Goal: Communication & Community: Participate in discussion

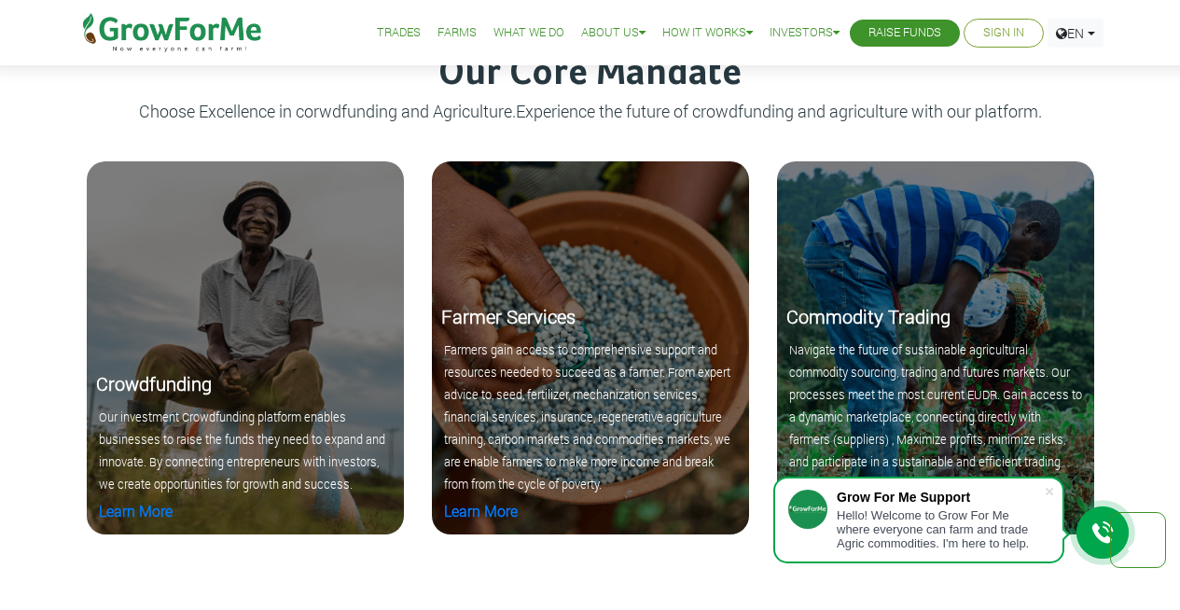
scroll to position [1832, 0]
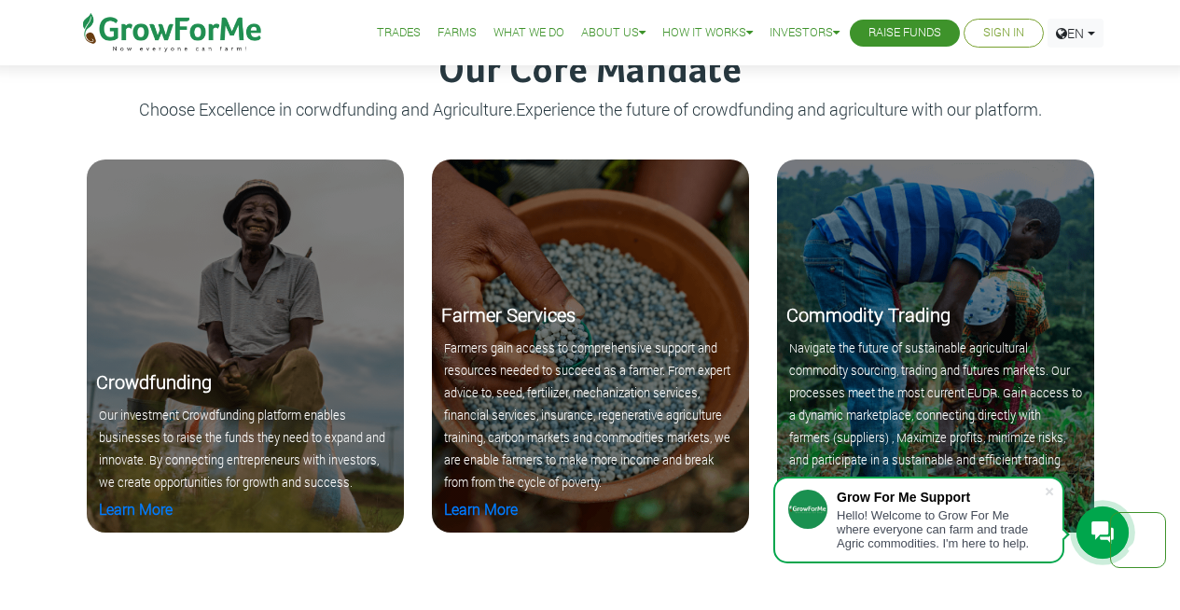
click at [1100, 534] on icon at bounding box center [1102, 532] width 22 height 22
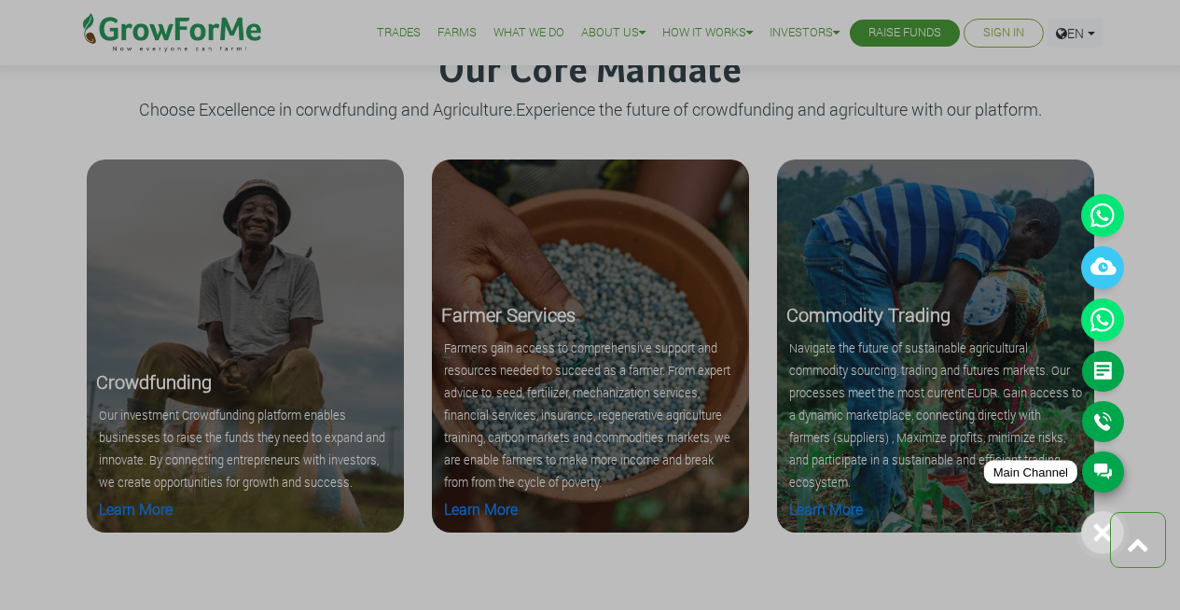
click at [1104, 468] on link "Main Channel" at bounding box center [1103, 471] width 42 height 41
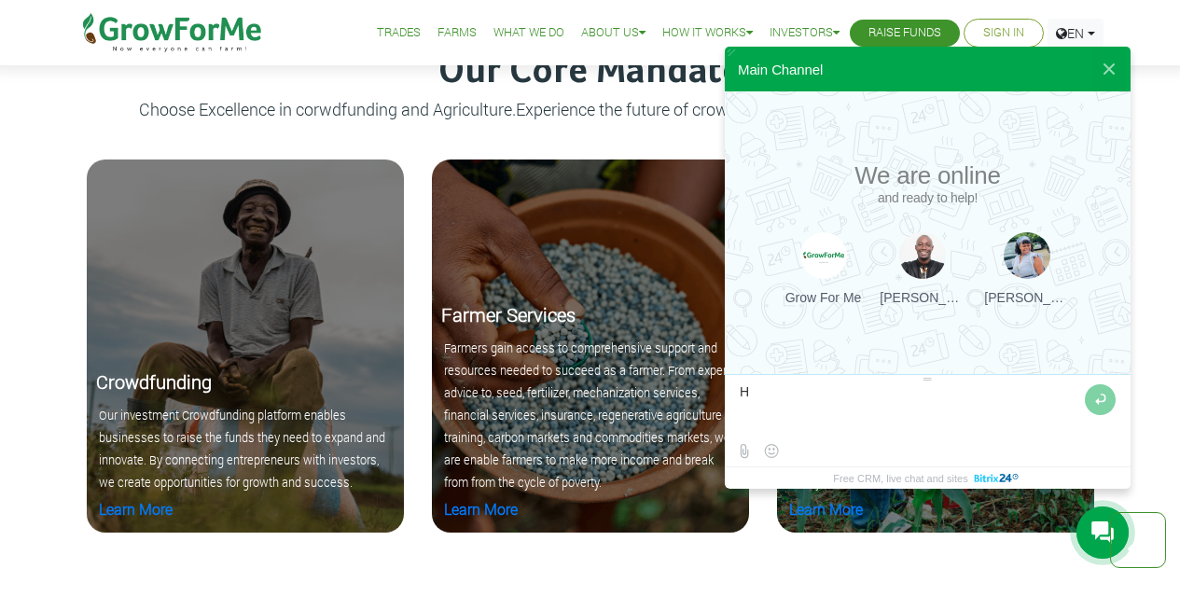
type textarea "Hi"
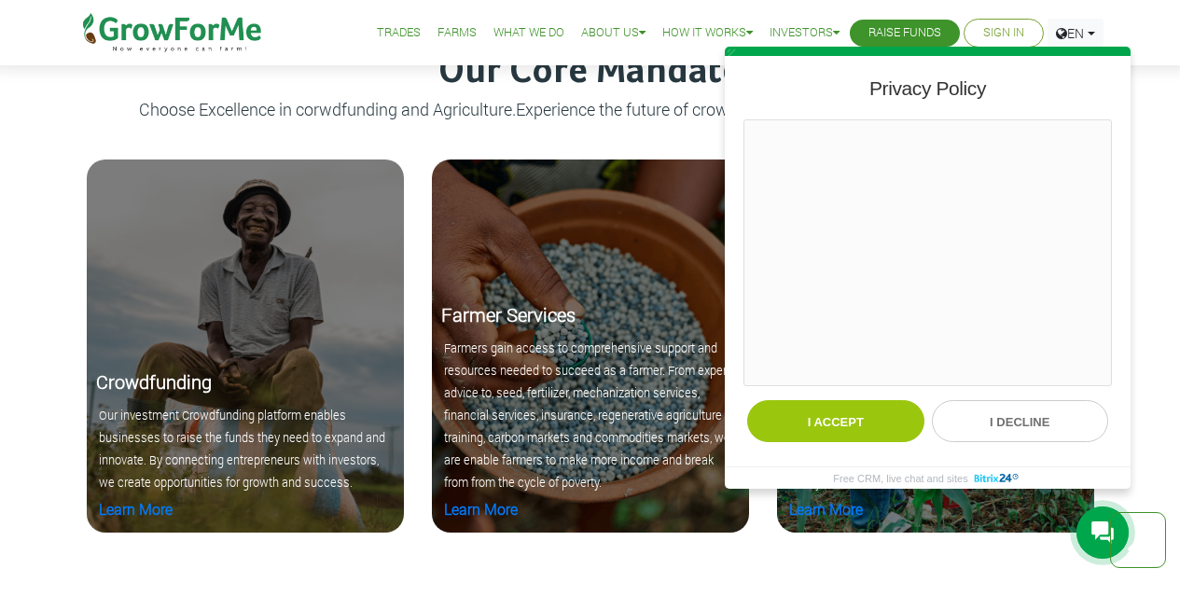
click at [747, 400] on button "I accept" at bounding box center [835, 421] width 177 height 42
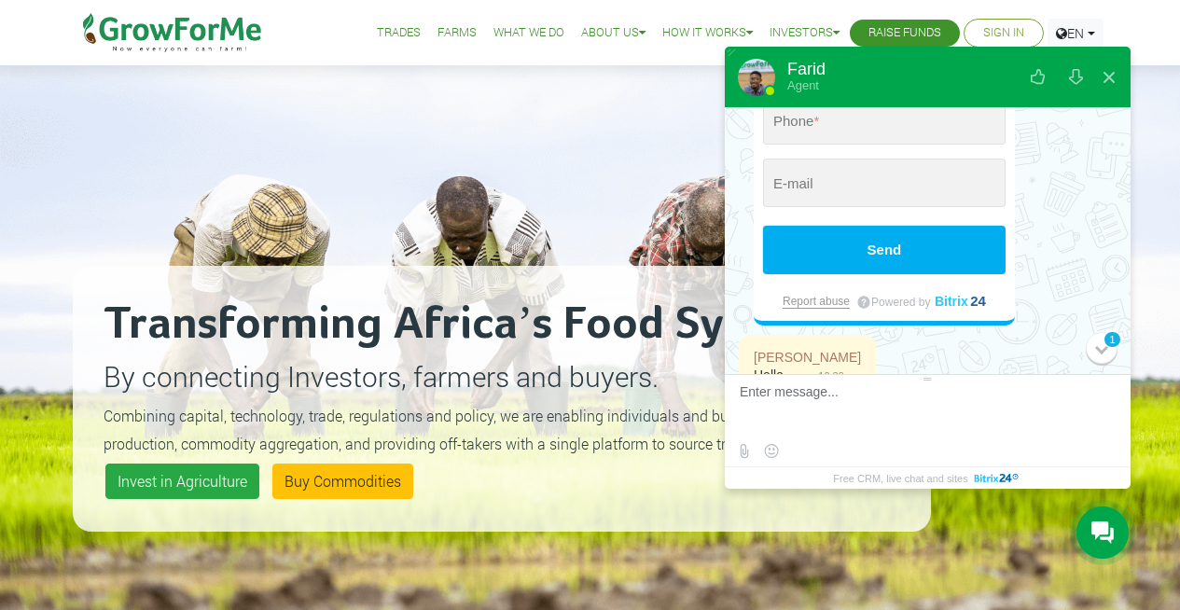
scroll to position [398, 0]
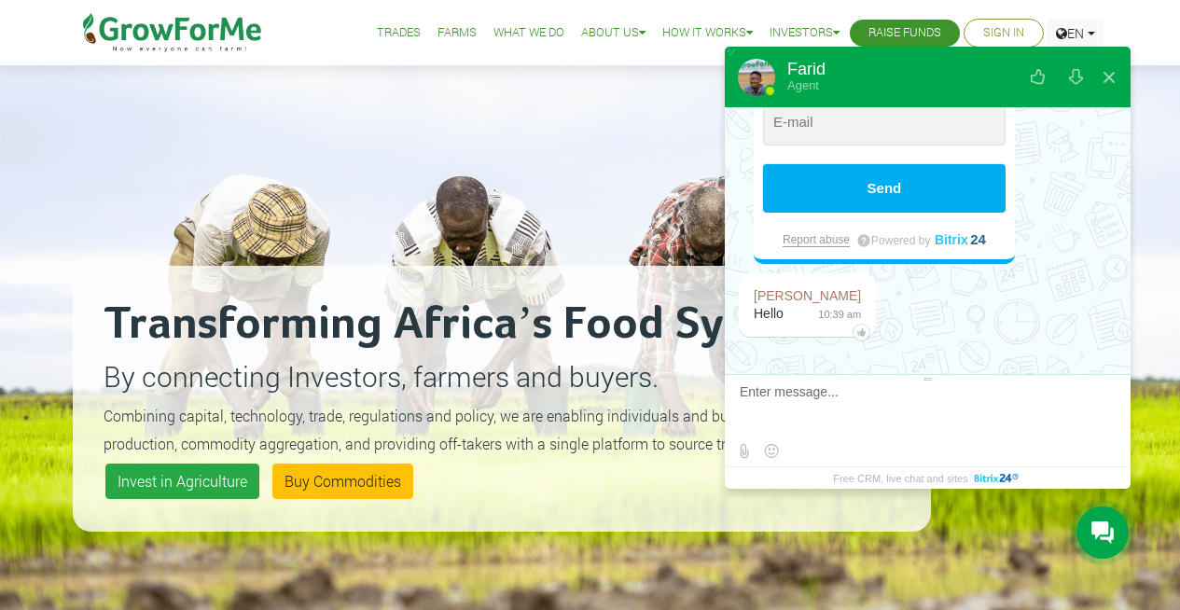
click at [491, 134] on div "Transforming Africa’s Food Systems By connecting Investors, farmers and buyers.…" at bounding box center [502, 398] width 858 height 610
click at [563, 146] on div "Transforming Africa’s Food Systems By connecting Investors, farmers and buyers.…" at bounding box center [502, 398] width 858 height 610
click at [1110, 73] on button at bounding box center [1109, 77] width 34 height 45
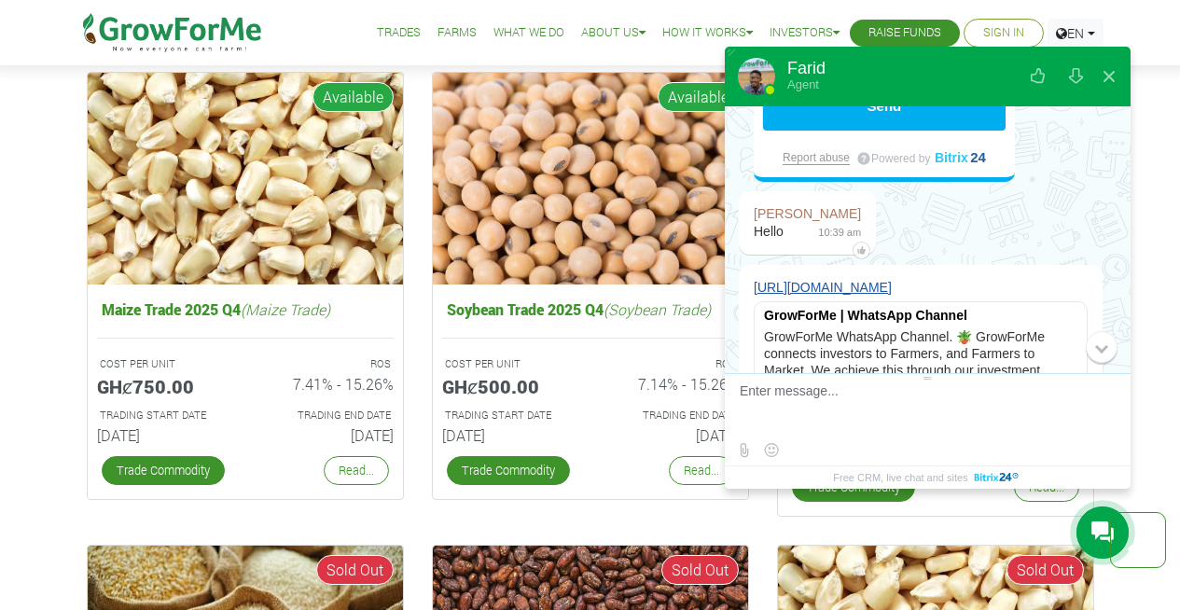
scroll to position [629, 0]
